Goal: Transaction & Acquisition: Purchase product/service

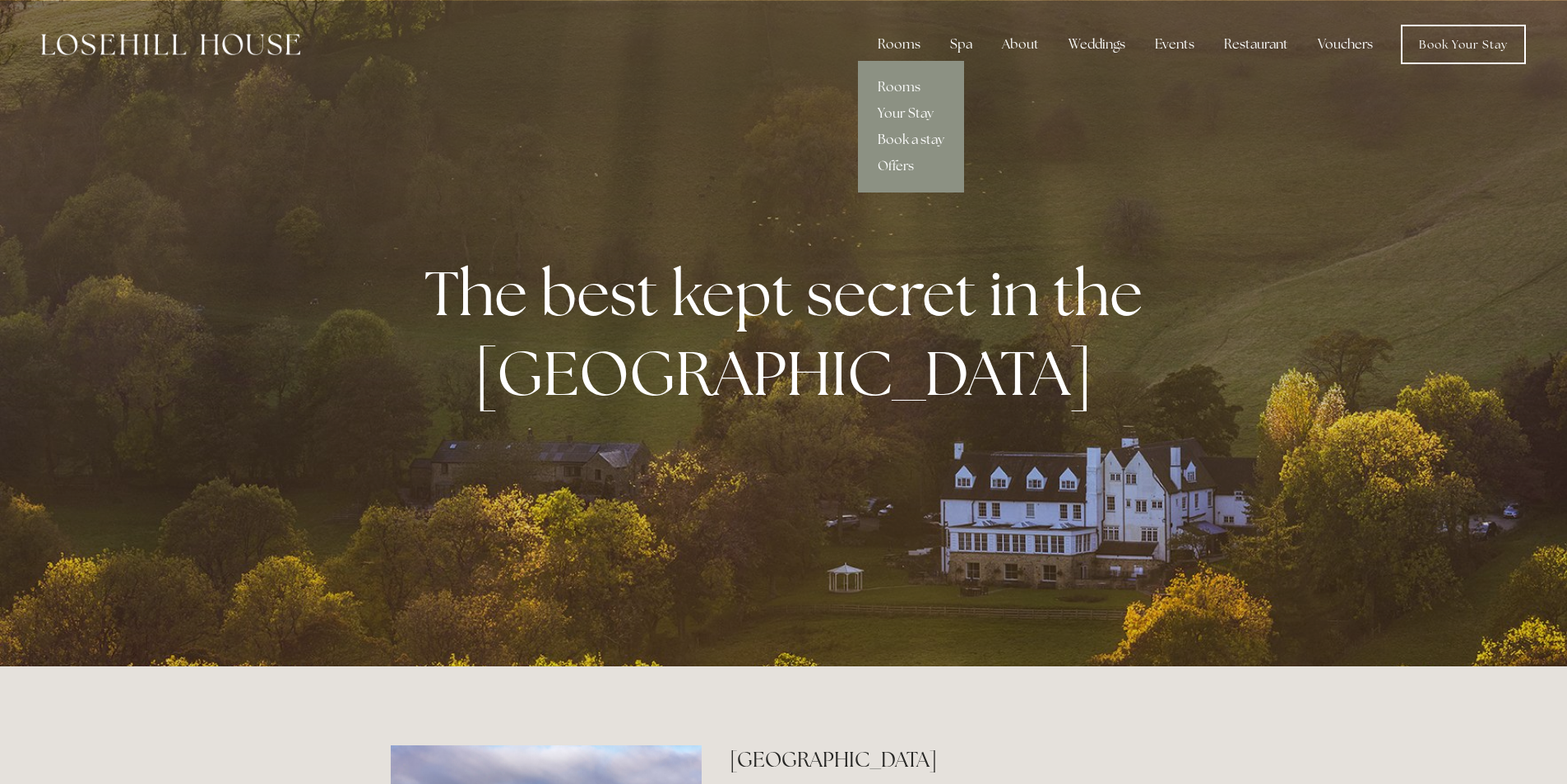
click at [893, 134] on link "Book a stay" at bounding box center [911, 139] width 106 height 26
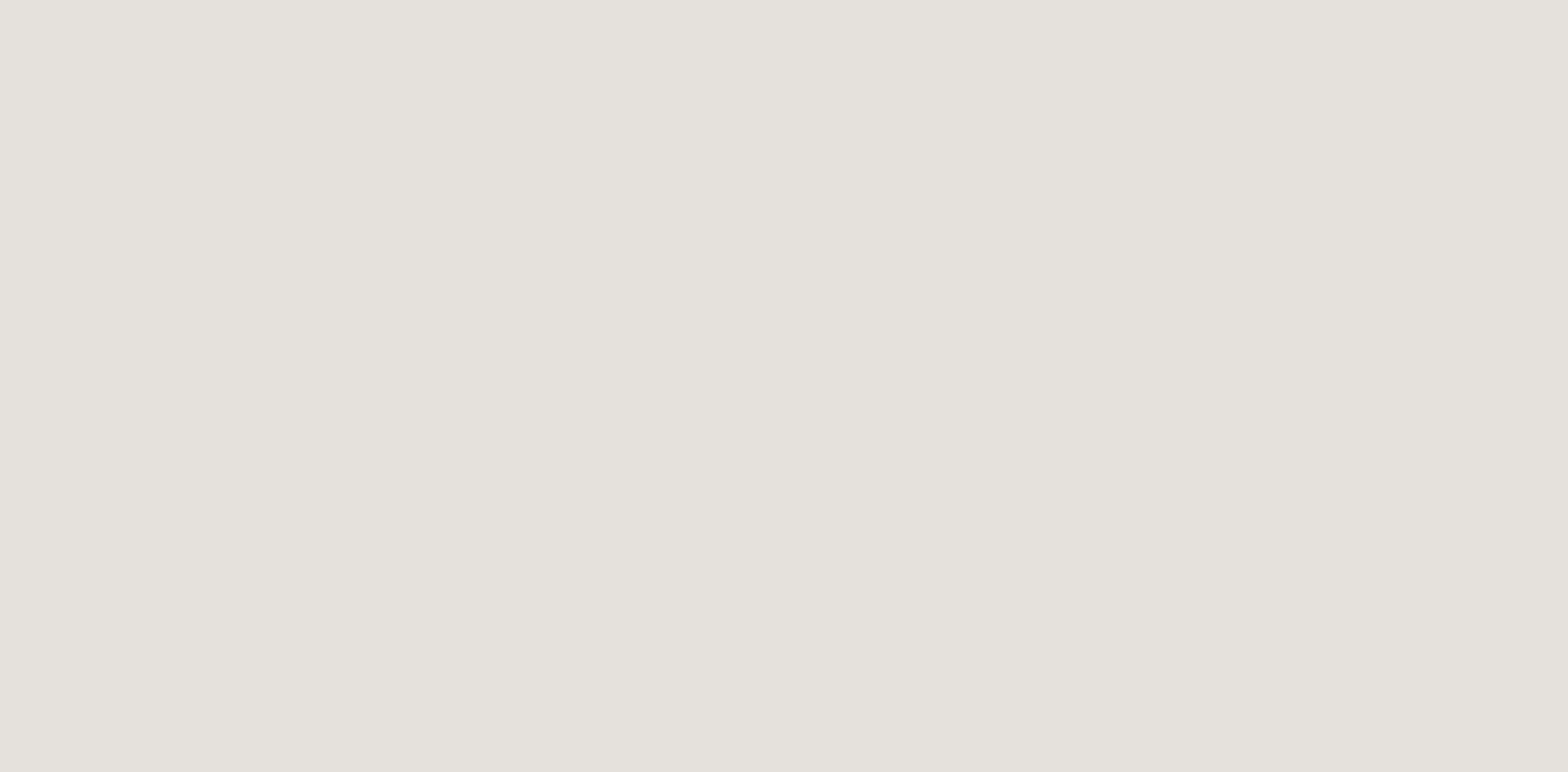
scroll to position [1159, 0]
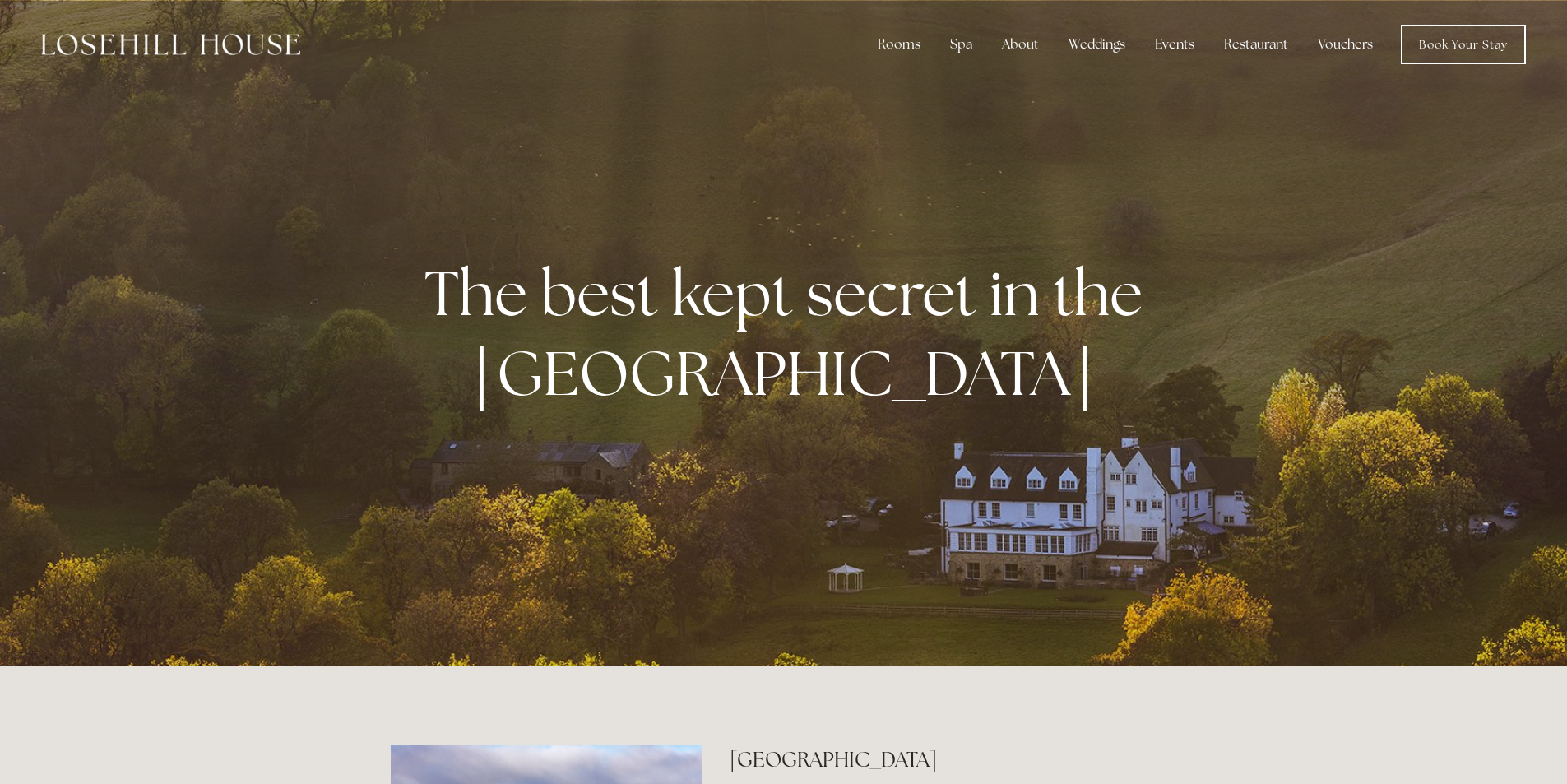
click at [1357, 40] on link "Vouchers" at bounding box center [1346, 44] width 81 height 33
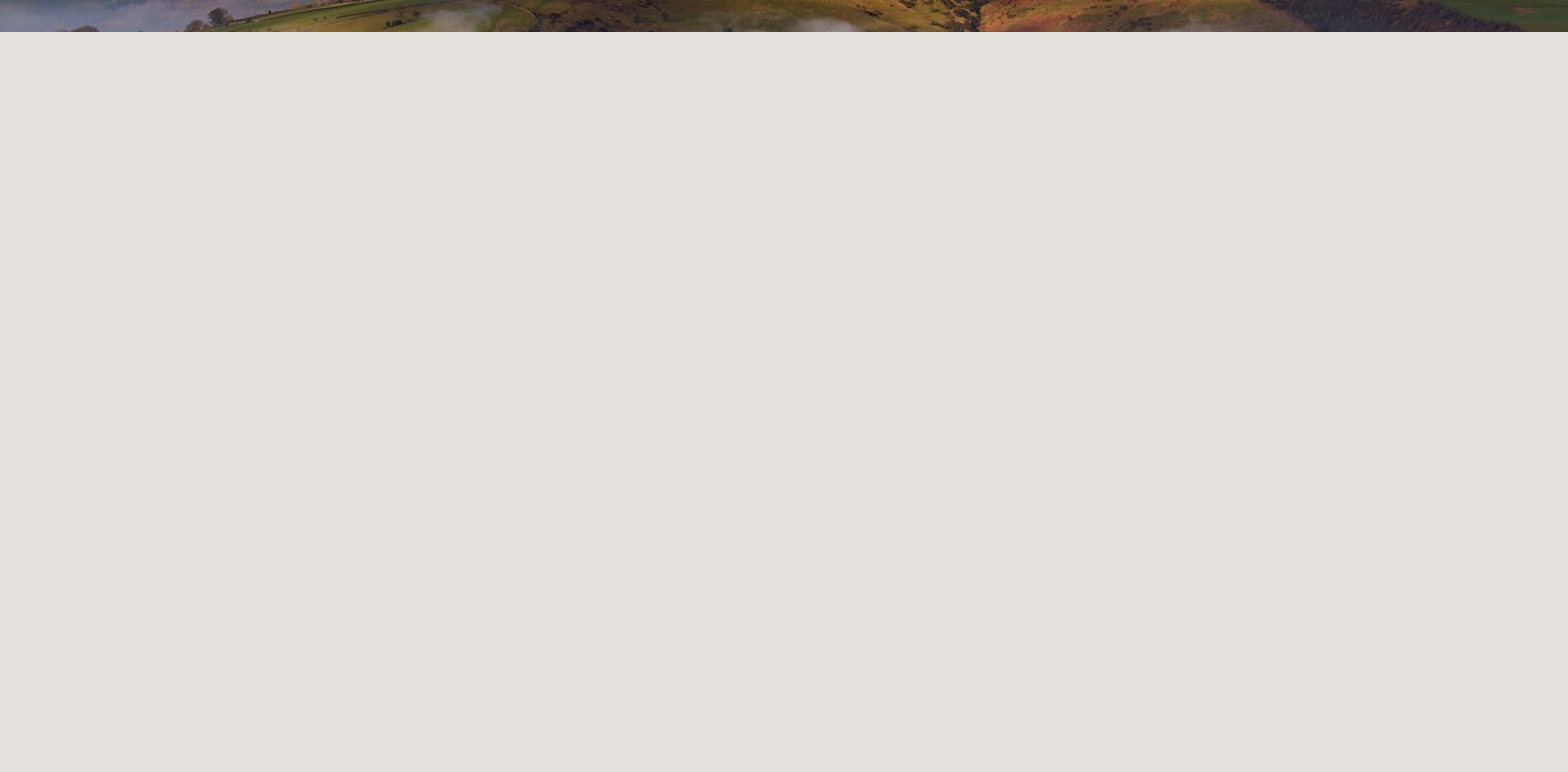
scroll to position [177, 0]
